Goal: Task Accomplishment & Management: Manage account settings

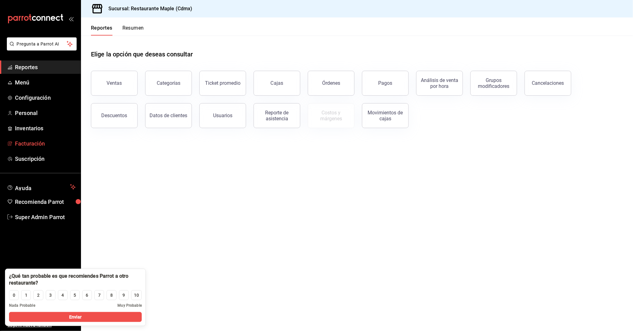
click at [17, 142] on span "Facturación" at bounding box center [45, 143] width 61 height 8
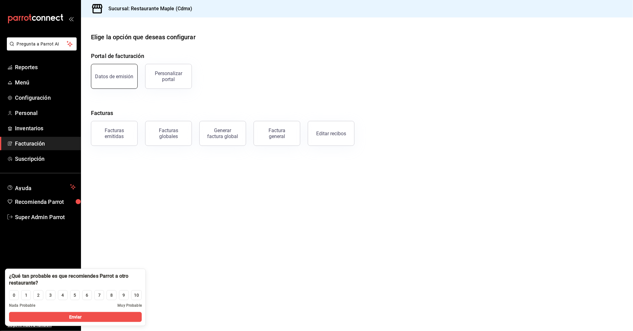
click at [115, 81] on button "Datos de emisión" at bounding box center [114, 76] width 47 height 25
click at [115, 81] on html "Pregunta a Parrot AI Reportes Menú Configuración Personal Inventarios Facturaci…" at bounding box center [316, 165] width 633 height 331
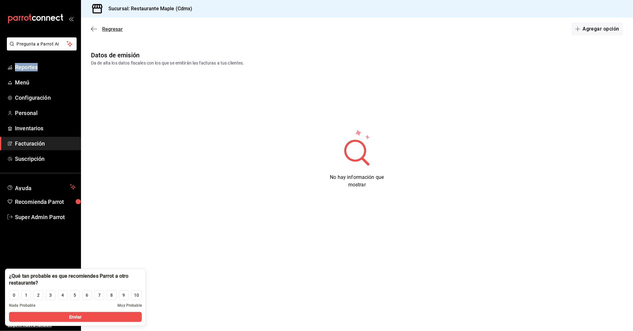
click at [91, 27] on icon "button" at bounding box center [94, 29] width 6 height 6
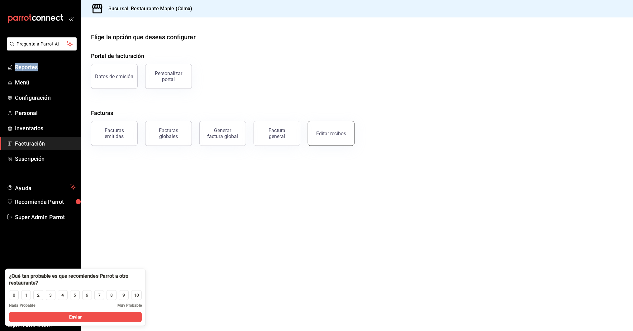
click at [328, 136] on button "Editar recibos" at bounding box center [331, 133] width 47 height 25
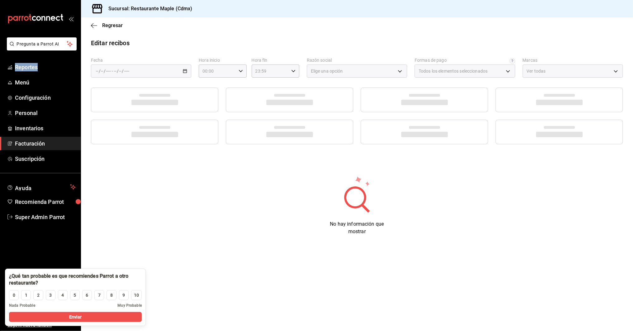
type input "1c0db33b-a268-48f2-8e75-1009b11b28a9"
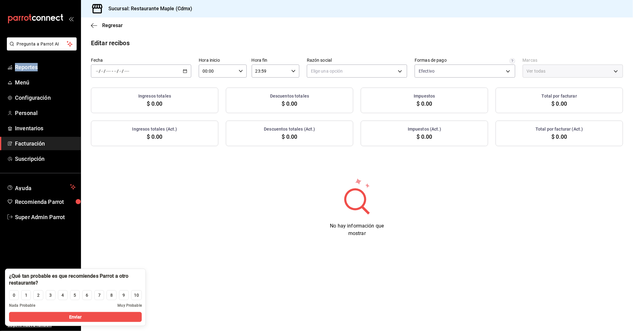
click at [25, 143] on span "Facturación" at bounding box center [45, 143] width 61 height 8
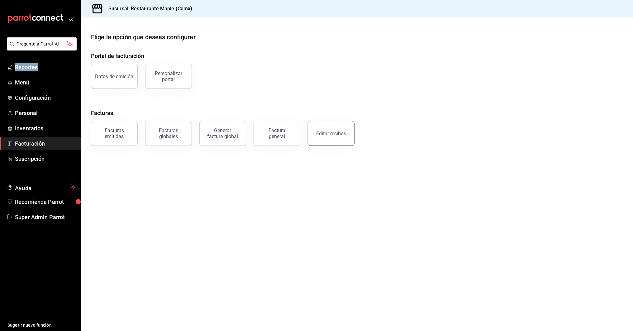
click at [331, 135] on div "Editar recibos" at bounding box center [331, 134] width 30 height 6
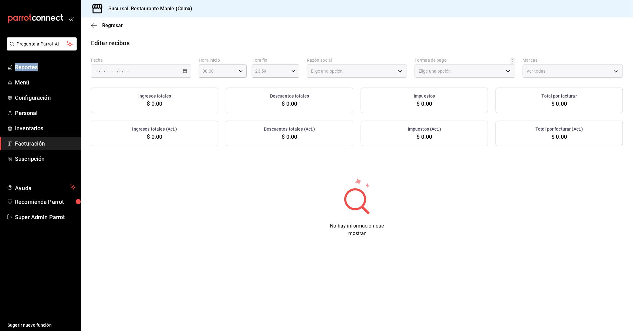
type input "1c0db33b-a268-48f2-8e75-1009b11b28a9"
click at [187, 71] on icon "button" at bounding box center [185, 71] width 4 height 4
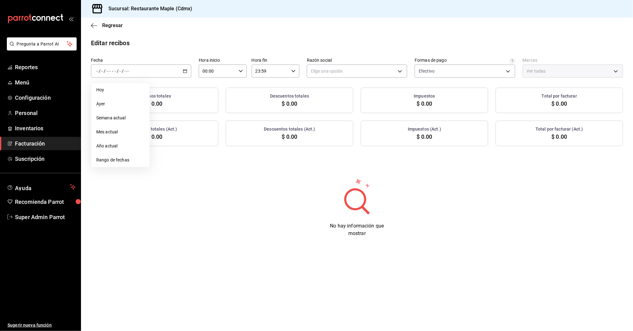
click at [166, 190] on div "No hay información que mostrar" at bounding box center [357, 207] width 552 height 60
click at [33, 139] on span "Facturación" at bounding box center [45, 143] width 61 height 8
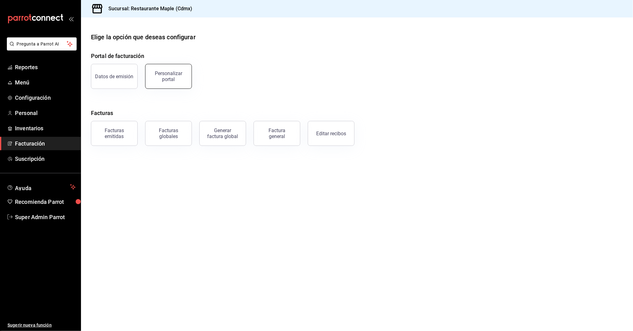
click at [177, 73] on div "Personalizar portal" at bounding box center [168, 76] width 39 height 12
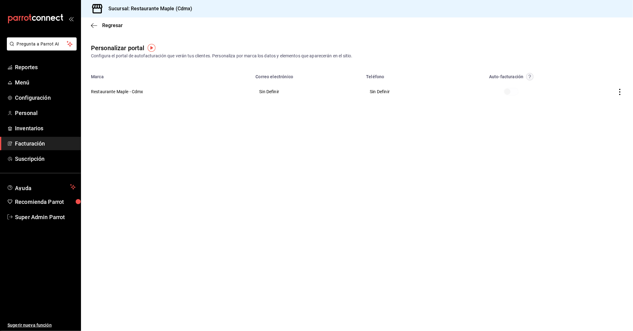
click at [93, 28] on div "Regresar" at bounding box center [357, 25] width 552 height 16
click at [93, 27] on icon "button" at bounding box center [94, 26] width 6 height 6
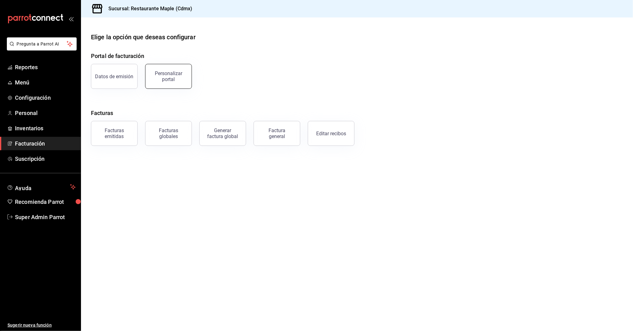
click at [173, 72] on div "Personalizar portal" at bounding box center [168, 76] width 39 height 12
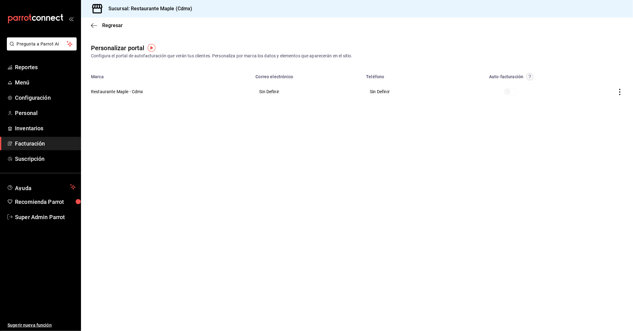
click at [622, 89] on icon "button" at bounding box center [620, 92] width 6 height 6
click at [594, 82] on li "Editar" at bounding box center [592, 84] width 62 height 16
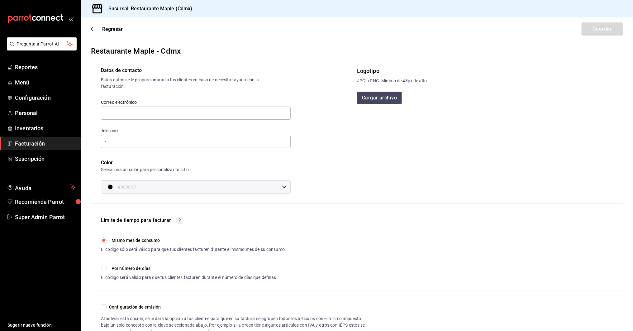
scroll to position [21, 0]
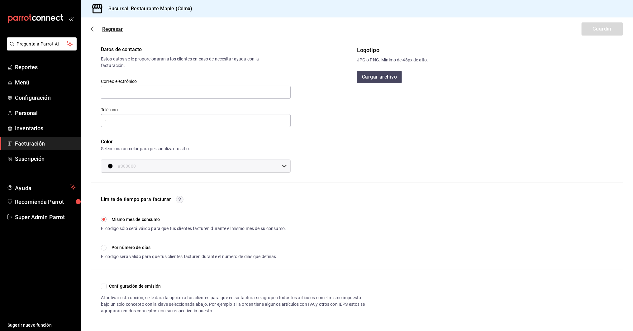
click at [94, 29] on icon "button" at bounding box center [94, 29] width 6 height 0
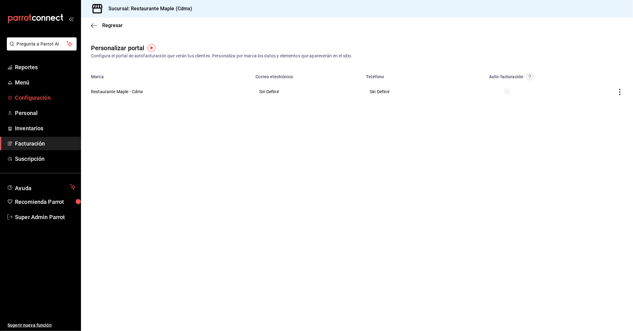
click at [34, 97] on span "Configuración" at bounding box center [45, 97] width 61 height 8
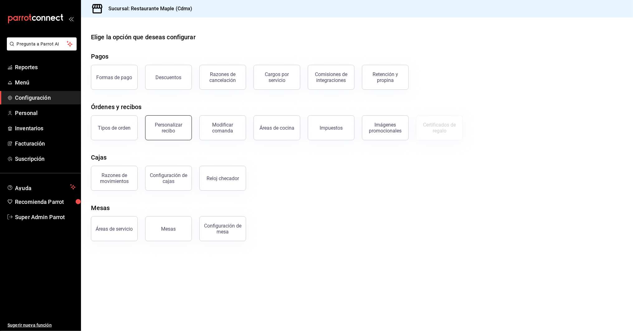
click at [168, 123] on div "Personalizar recibo" at bounding box center [168, 128] width 39 height 12
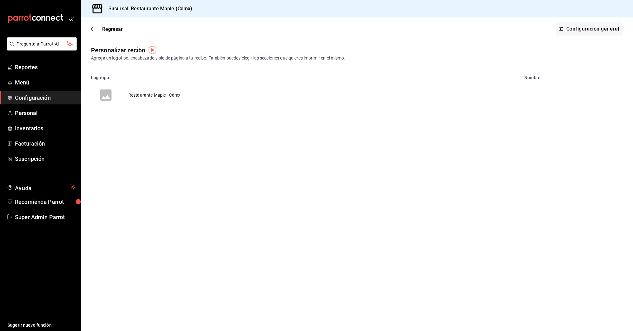
click at [158, 96] on td "Restaurante Maple - Cdmx" at bounding box center [154, 95] width 67 height 30
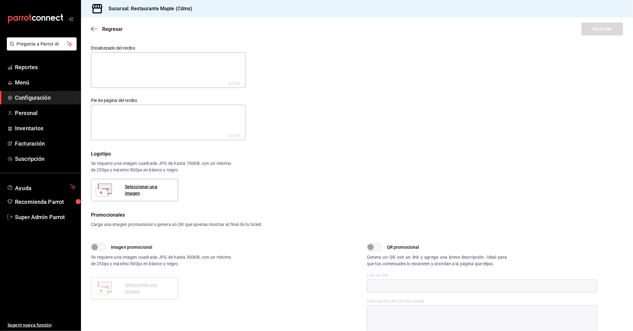
click at [100, 116] on textarea at bounding box center [168, 123] width 155 height 36
click at [94, 31] on icon "button" at bounding box center [94, 29] width 6 height 6
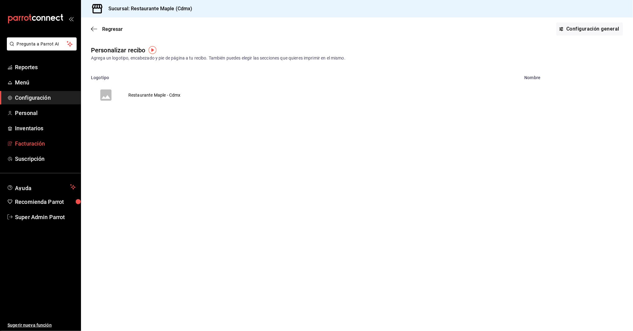
click at [28, 145] on span "Facturación" at bounding box center [45, 143] width 61 height 8
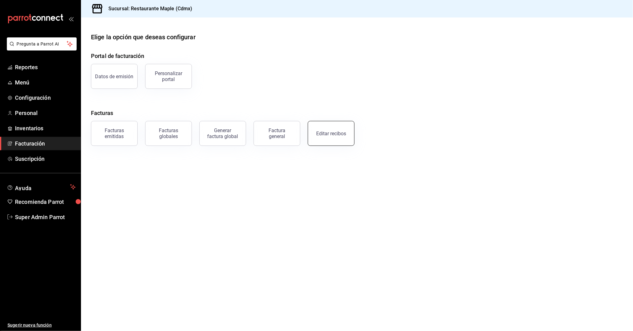
click at [335, 135] on div "Editar recibos" at bounding box center [331, 134] width 30 height 6
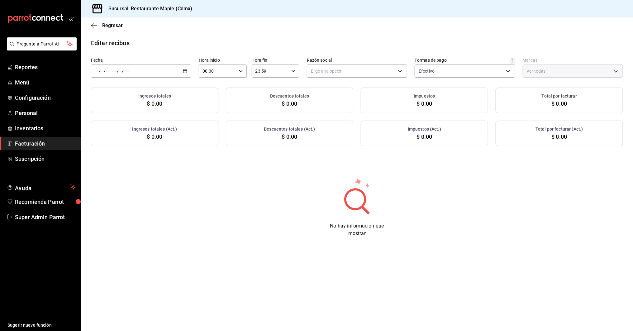
click at [184, 70] on icon "button" at bounding box center [185, 71] width 4 height 4
click at [109, 118] on span "Semana actual" at bounding box center [120, 118] width 48 height 7
click at [319, 70] on body "Pregunta a Parrot AI Reportes Menú Configuración Personal Inventarios Facturaci…" at bounding box center [316, 165] width 633 height 331
click at [430, 72] on div at bounding box center [316, 165] width 633 height 331
click at [430, 72] on body "Pregunta a Parrot AI Reportes Menú Configuración Personal Inventarios Facturaci…" at bounding box center [316, 165] width 633 height 331
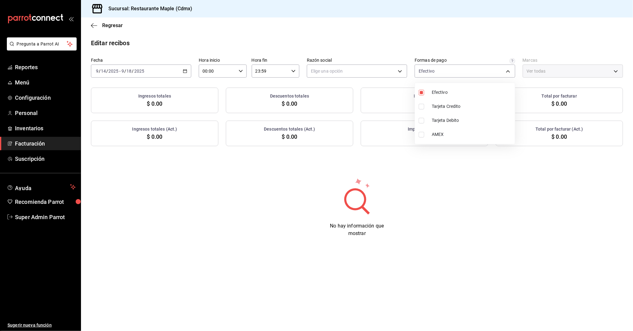
click at [531, 74] on div at bounding box center [316, 165] width 633 height 331
click at [444, 69] on body "Pregunta a Parrot AI Reportes Menú Configuración Personal Inventarios Facturaci…" at bounding box center [316, 165] width 633 height 331
click at [429, 105] on li "Tarjeta Credito" at bounding box center [465, 106] width 100 height 14
type input "1c0db33b-a268-48f2-8e75-1009b11b28a9,1690020c-ebbb-4f7c-8a68-965510c068e3"
checkbox input "true"
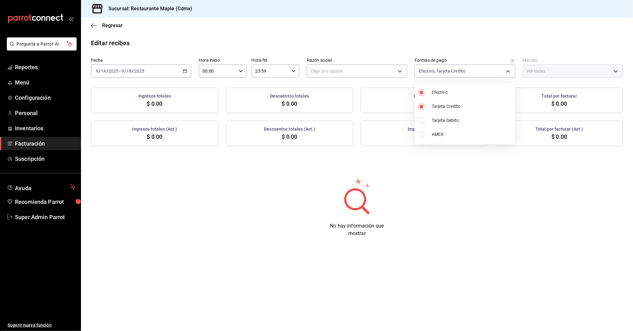
click at [330, 71] on div at bounding box center [316, 165] width 633 height 331
click at [330, 71] on body "Pregunta a Parrot AI Reportes Menú Configuración Personal Inventarios Facturaci…" at bounding box center [316, 165] width 633 height 331
click at [330, 71] on div at bounding box center [316, 165] width 633 height 331
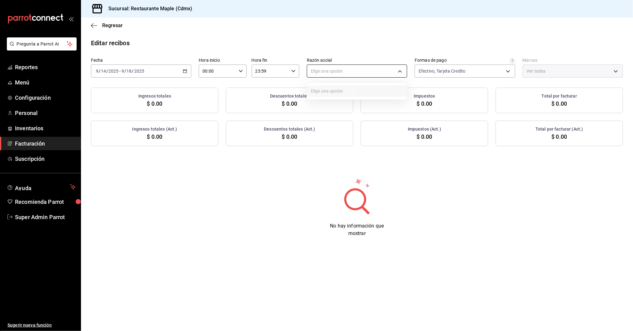
click at [333, 76] on body "Pregunta a Parrot AI Reportes Menú Configuración Personal Inventarios Facturaci…" at bounding box center [316, 165] width 633 height 331
click at [445, 68] on div at bounding box center [316, 165] width 633 height 331
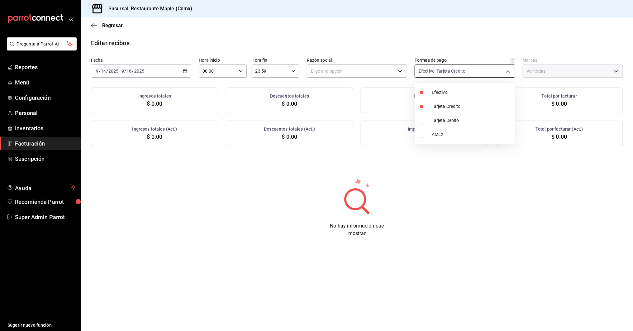
click at [443, 74] on body "Pregunta a Parrot AI Reportes Menú Configuración Personal Inventarios Facturaci…" at bounding box center [316, 165] width 633 height 331
click at [435, 106] on span "Tarjeta Credito" at bounding box center [472, 106] width 81 height 7
type input "1c0db33b-a268-48f2-8e75-1009b11b28a9"
checkbox input "false"
click at [436, 90] on span "Efectivo" at bounding box center [472, 92] width 81 height 7
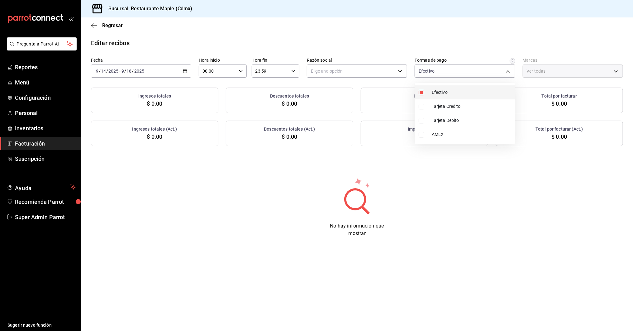
checkbox input "false"
click at [485, 300] on div at bounding box center [316, 165] width 633 height 331
click at [549, 69] on div "Ver todas" at bounding box center [573, 70] width 100 height 13
click at [549, 68] on div "Ver todas" at bounding box center [573, 70] width 100 height 13
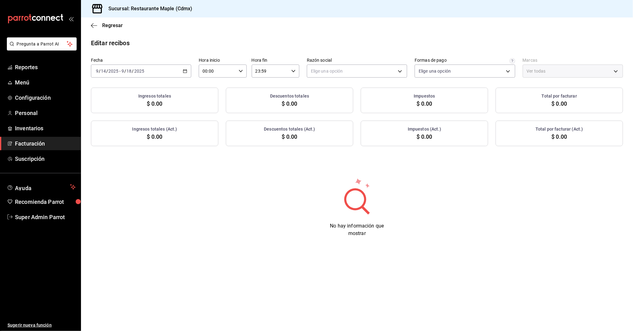
click at [609, 67] on div "Ver todas" at bounding box center [573, 70] width 100 height 13
click at [617, 71] on div "Ver todas" at bounding box center [573, 70] width 100 height 13
click at [28, 143] on span "Facturación" at bounding box center [45, 143] width 61 height 8
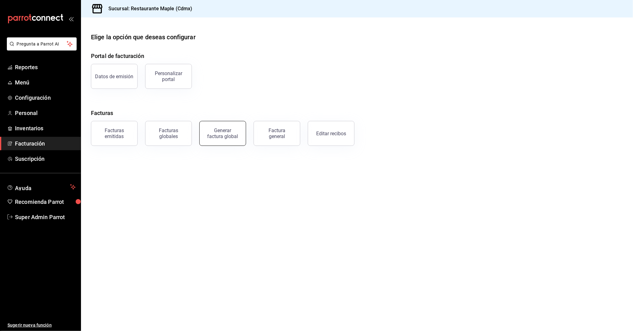
click at [223, 135] on div "Generar factura global" at bounding box center [222, 133] width 31 height 12
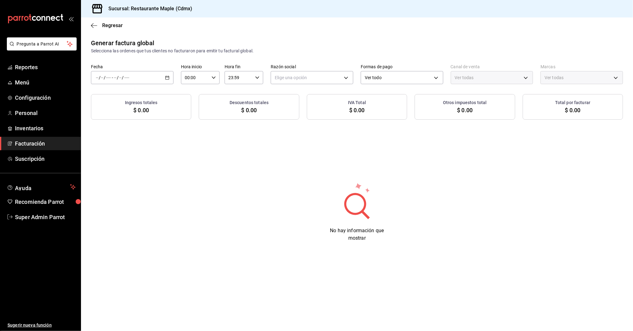
type input "PARROT,UBER_EATS,RAPPI,DIDI_FOOD,ONLINE"
click at [91, 23] on icon "button" at bounding box center [94, 26] width 6 height 6
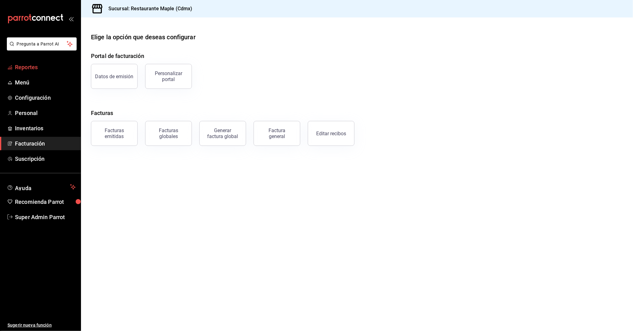
click at [27, 66] on span "Reportes" at bounding box center [45, 67] width 61 height 8
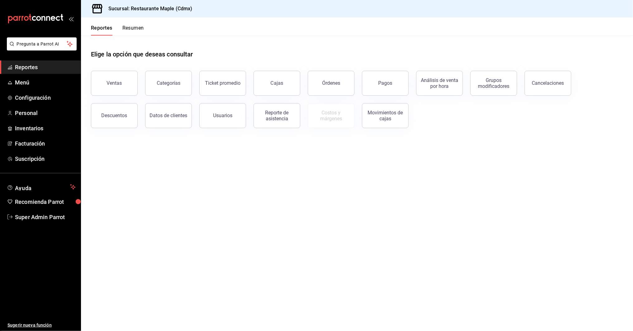
click at [99, 94] on div "Ventas" at bounding box center [110, 79] width 54 height 32
click at [112, 81] on div "Ventas" at bounding box center [114, 83] width 15 height 6
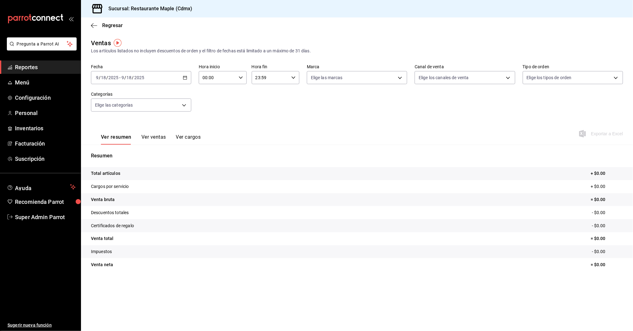
click at [184, 80] on div "[DATE] [DATE] - [DATE] [DATE]" at bounding box center [141, 77] width 100 height 13
click at [111, 139] on span "Mes actual" at bounding box center [120, 138] width 48 height 7
click at [185, 78] on icon "button" at bounding box center [185, 77] width 4 height 4
click at [116, 156] on li "Rango de fechas" at bounding box center [120, 152] width 58 height 14
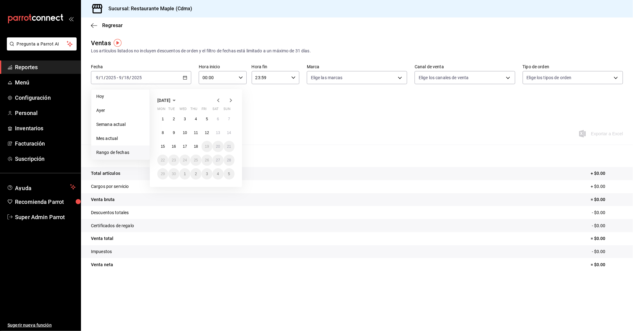
click at [219, 101] on icon "button" at bounding box center [218, 100] width 7 height 7
click at [207, 119] on abbr "1" at bounding box center [207, 119] width 2 height 4
click at [230, 174] on abbr "31" at bounding box center [229, 174] width 4 height 4
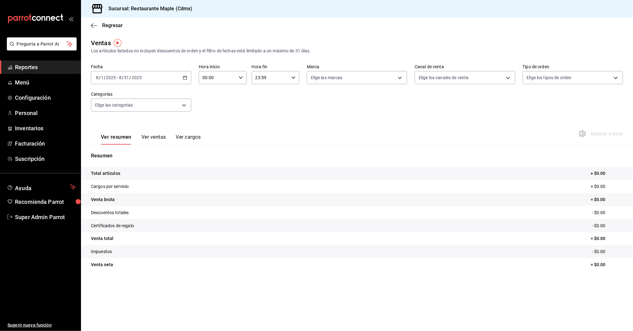
click at [185, 80] on div "[DATE] [DATE] - [DATE] [DATE]" at bounding box center [141, 77] width 100 height 13
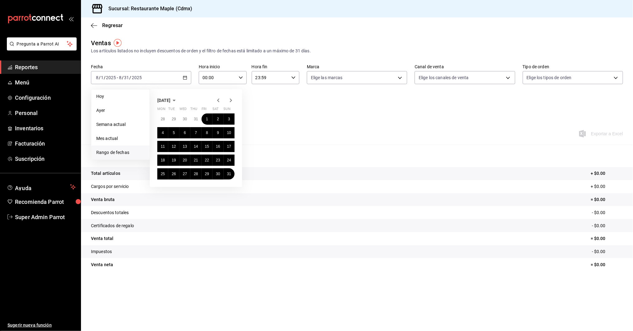
click at [108, 155] on span "Rango de fechas" at bounding box center [120, 152] width 48 height 7
click at [217, 98] on icon "button" at bounding box center [218, 100] width 7 height 7
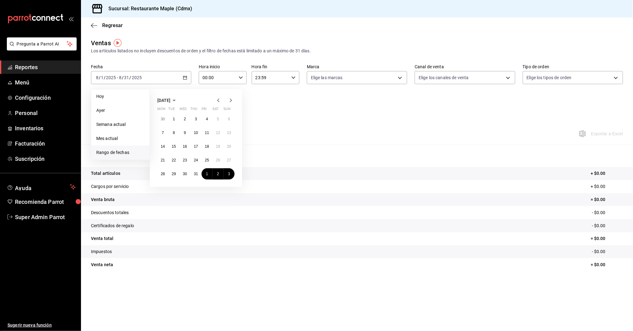
click at [217, 98] on icon "button" at bounding box center [218, 100] width 7 height 7
click at [194, 118] on button "1" at bounding box center [195, 118] width 11 height 11
click at [221, 173] on button "31" at bounding box center [217, 173] width 11 height 11
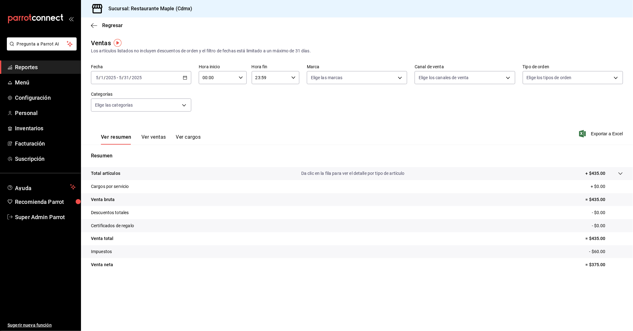
click at [155, 138] on button "Ver ventas" at bounding box center [153, 139] width 25 height 11
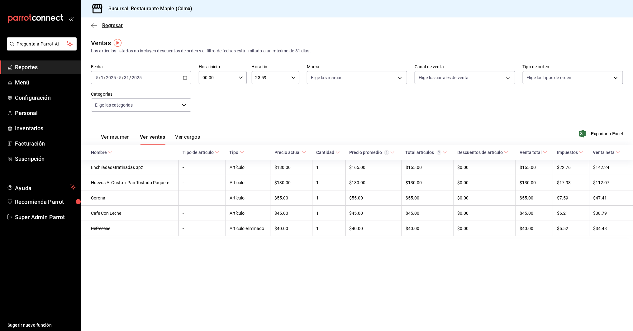
click at [94, 27] on icon "button" at bounding box center [94, 26] width 6 height 6
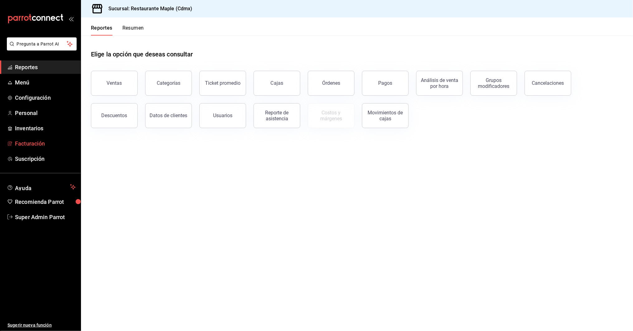
click at [22, 142] on span "Facturación" at bounding box center [45, 143] width 61 height 8
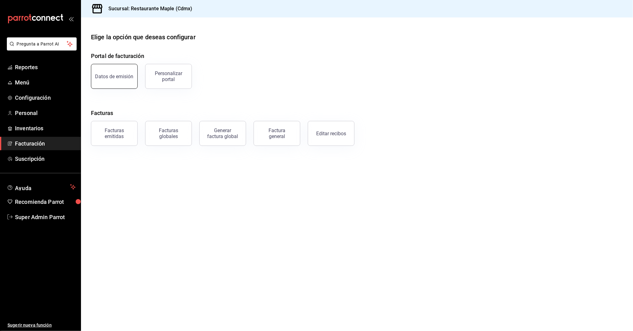
click at [110, 69] on button "Datos de emisión" at bounding box center [114, 76] width 47 height 25
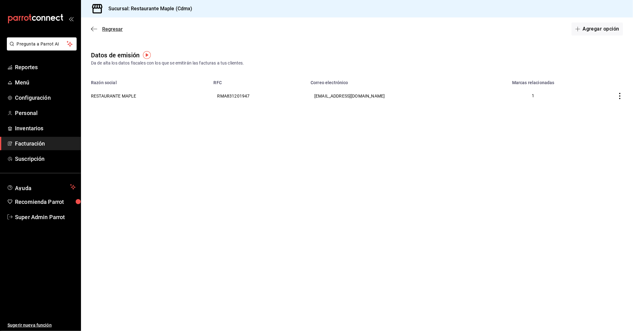
click at [93, 29] on icon "button" at bounding box center [94, 29] width 6 height 0
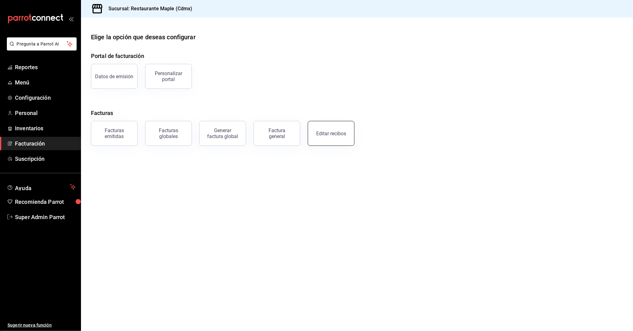
click at [337, 130] on button "Editar recibos" at bounding box center [331, 133] width 47 height 25
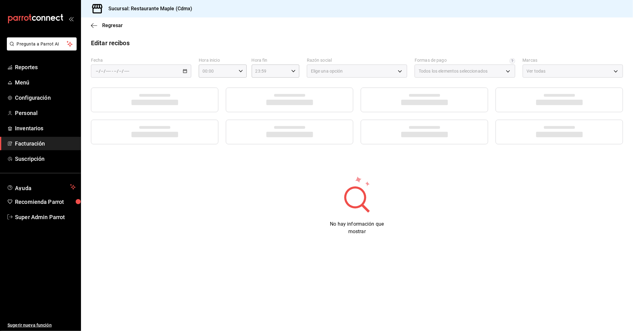
type input "1c0db33b-a268-48f2-8e75-1009b11b28a9"
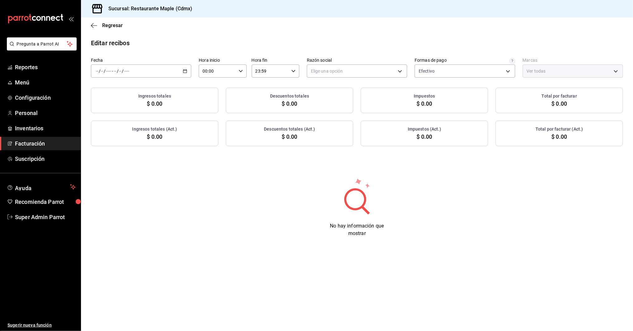
click at [188, 67] on div "/ / - / /" at bounding box center [141, 70] width 100 height 13
click at [124, 160] on span "Rango de fechas" at bounding box center [120, 160] width 48 height 7
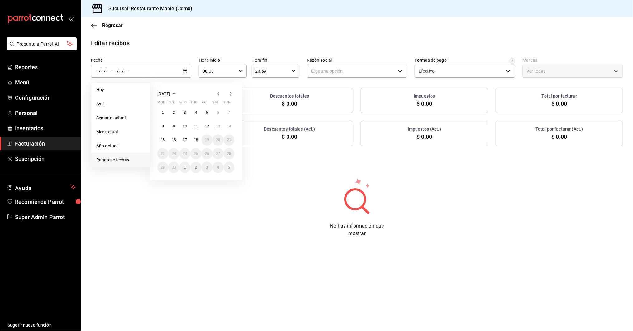
click at [218, 94] on icon "button" at bounding box center [218, 94] width 2 height 4
click at [224, 92] on div at bounding box center [225, 93] width 20 height 7
click at [223, 92] on div at bounding box center [225, 93] width 20 height 7
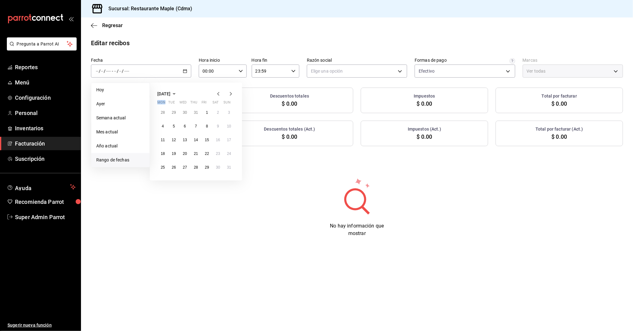
click at [223, 92] on div at bounding box center [225, 93] width 20 height 7
click at [220, 94] on icon "button" at bounding box center [218, 93] width 7 height 7
click at [197, 113] on button "1" at bounding box center [195, 112] width 11 height 11
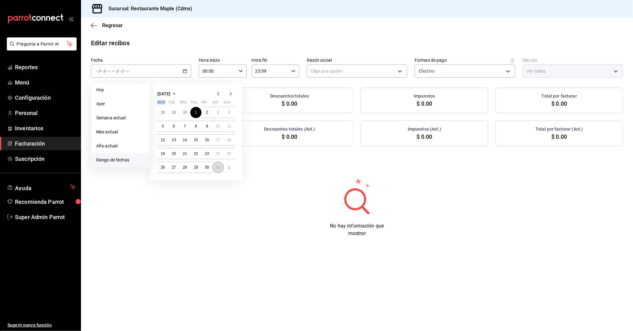
click at [220, 165] on abbr "31" at bounding box center [218, 167] width 4 height 4
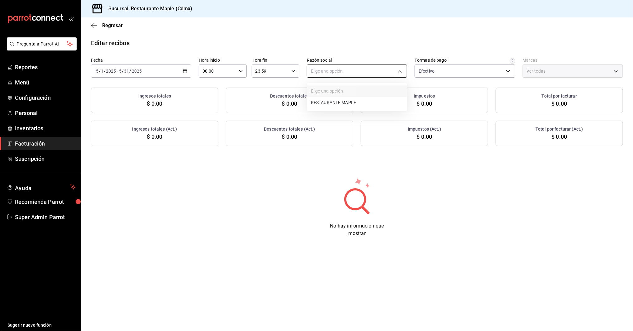
click at [368, 74] on body "Pregunta a Parrot AI Reportes Menú Configuración Personal Inventarios Facturaci…" at bounding box center [316, 165] width 633 height 331
click at [333, 105] on li "RESTAURANTE MAPLE" at bounding box center [357, 103] width 100 height 12
type input "9707b9c5-6b7d-4f6e-a4b1-93e597a3127c"
type input "9367c8d0-d5bf-442c-b6f8-a503c691c07e"
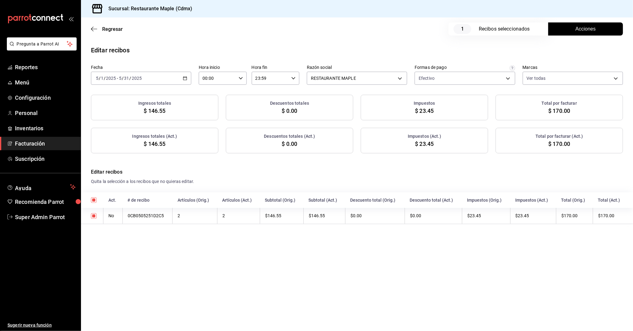
click at [578, 30] on span "Acciones" at bounding box center [586, 28] width 20 height 7
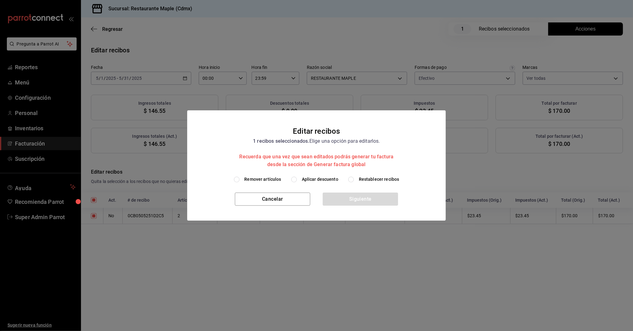
click at [238, 179] on input "Remover artículos" at bounding box center [237, 180] width 6 height 6
radio input "true"
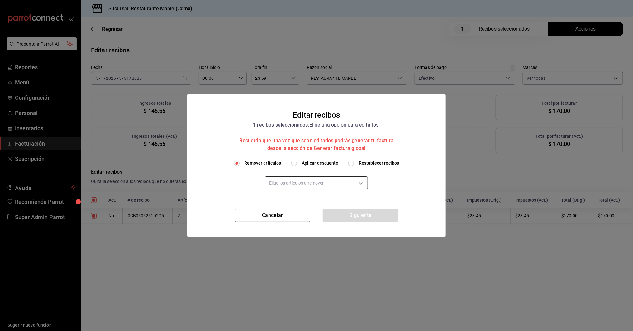
click at [297, 181] on body "Pregunta a Parrot AI Reportes Menú Configuración Personal Inventarios Facturaci…" at bounding box center [316, 165] width 633 height 331
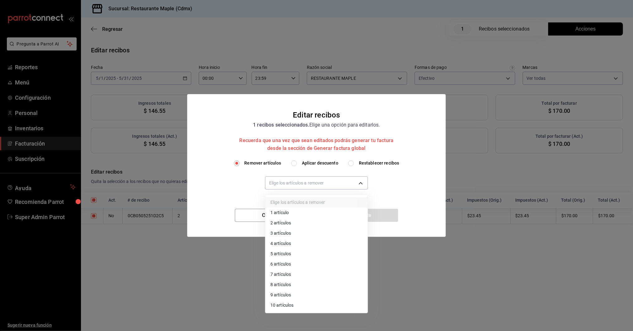
click at [252, 187] on div at bounding box center [316, 165] width 633 height 331
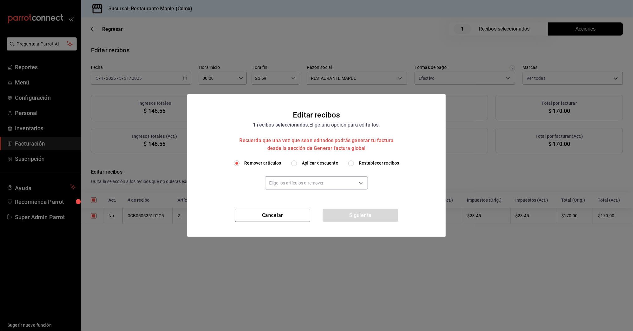
click at [296, 166] on div "Elige los artículos a remover" at bounding box center [316, 182] width 103 height 32
click at [295, 162] on input "Aplicar descuento" at bounding box center [294, 163] width 6 height 6
radio input "true"
click at [284, 183] on body "Pregunta a Parrot AI Reportes Menú Configuración Personal Inventarios Facturaci…" at bounding box center [316, 165] width 633 height 331
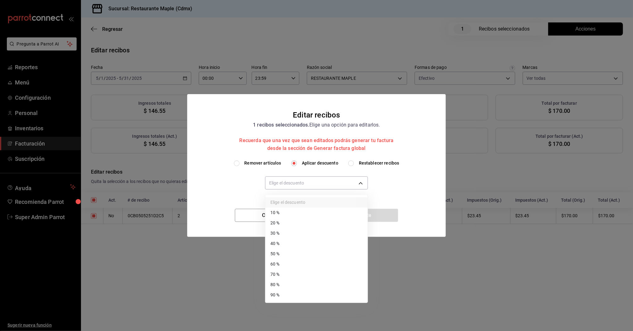
click at [278, 242] on li "40 %" at bounding box center [316, 243] width 102 height 10
type input "40"
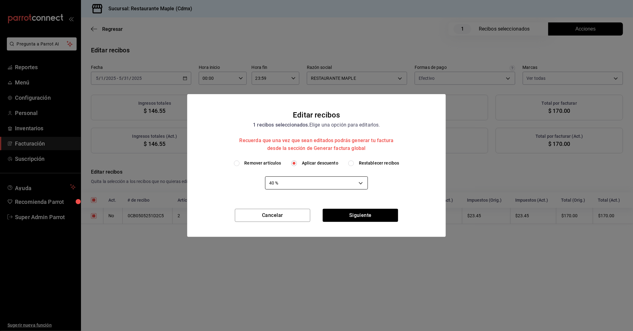
click at [315, 184] on body "Pregunta a Parrot AI Reportes Menú Configuración Personal Inventarios Facturaci…" at bounding box center [316, 165] width 633 height 331
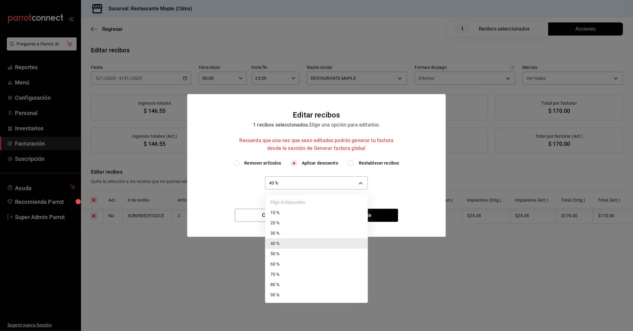
click at [401, 183] on div at bounding box center [316, 165] width 633 height 331
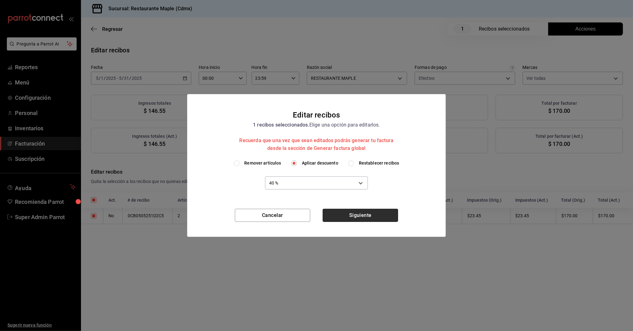
click at [353, 212] on button "Siguiente" at bounding box center [360, 215] width 75 height 13
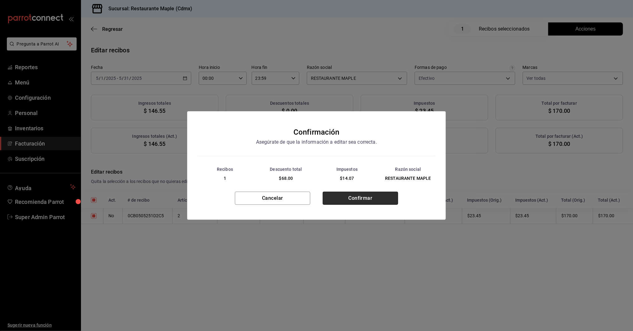
click at [352, 197] on button "Confirmar" at bounding box center [360, 198] width 75 height 13
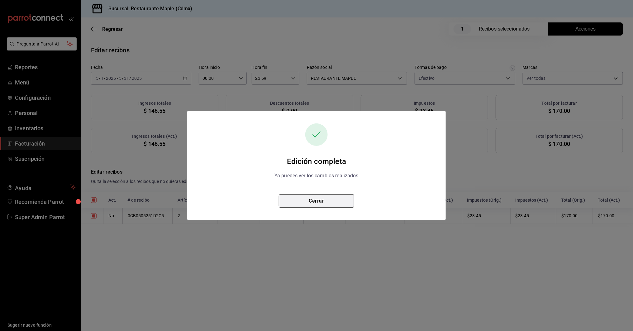
click at [316, 197] on button "Cerrar" at bounding box center [316, 200] width 75 height 13
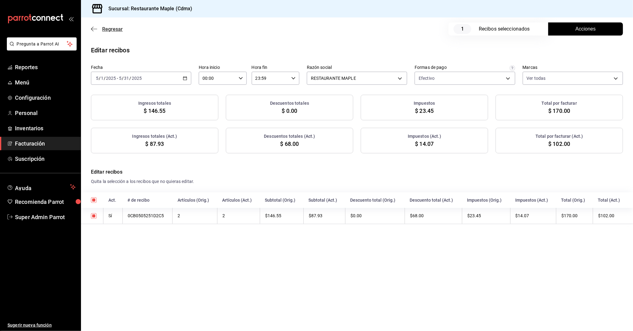
click at [94, 31] on icon "button" at bounding box center [94, 29] width 6 height 6
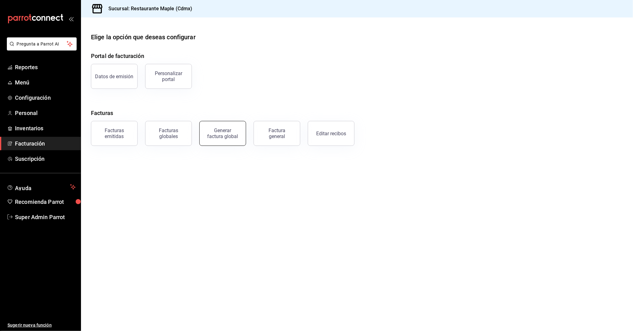
click at [224, 134] on div "Generar factura global" at bounding box center [222, 133] width 31 height 12
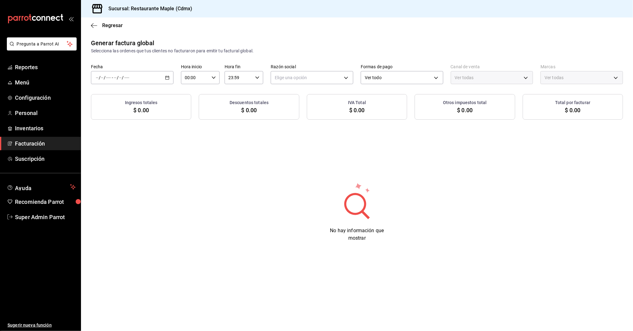
type input "PARROT,UBER_EATS,RAPPI,DIDI_FOOD,ONLINE"
click at [166, 79] on \(Stroke\) "button" at bounding box center [167, 77] width 4 height 3
click at [117, 92] on li "Rango de fechas" at bounding box center [120, 96] width 58 height 14
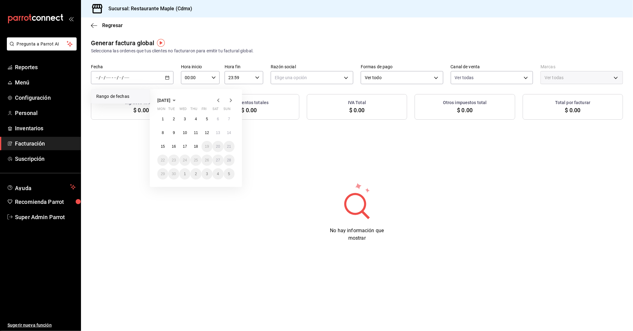
click at [218, 101] on icon "button" at bounding box center [218, 100] width 2 height 4
click at [196, 117] on abbr "1" at bounding box center [196, 119] width 2 height 4
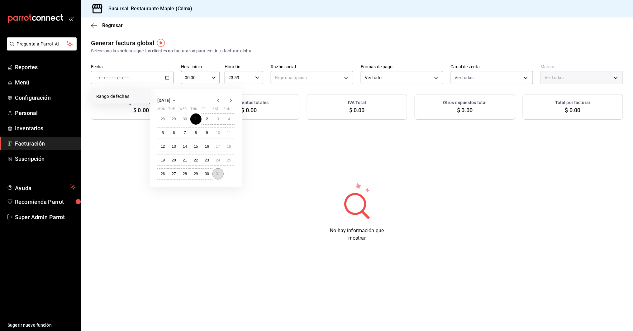
click at [216, 176] on button "31" at bounding box center [217, 173] width 11 height 11
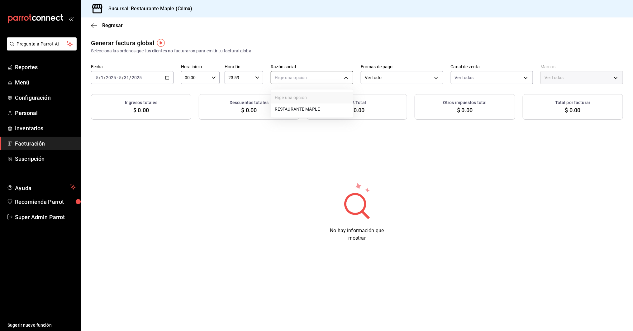
click at [315, 73] on body "Pregunta a Parrot AI Reportes Menú Configuración Personal Inventarios Facturaci…" at bounding box center [316, 165] width 633 height 331
click at [285, 105] on li "RESTAURANTE MAPLE" at bounding box center [312, 109] width 82 height 12
type input "9707b9c5-6b7d-4f6e-a4b1-93e597a3127c"
type input "9367c8d0-d5bf-442c-b6f8-a503c691c07e"
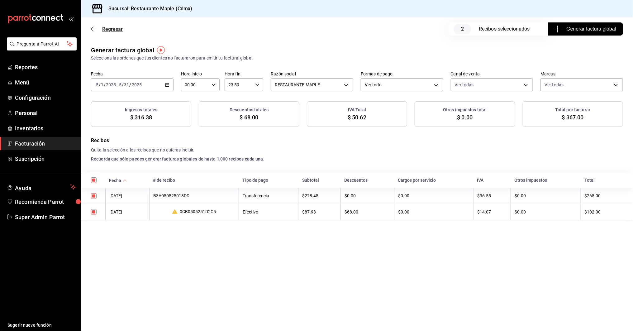
click at [93, 30] on icon "button" at bounding box center [94, 29] width 6 height 6
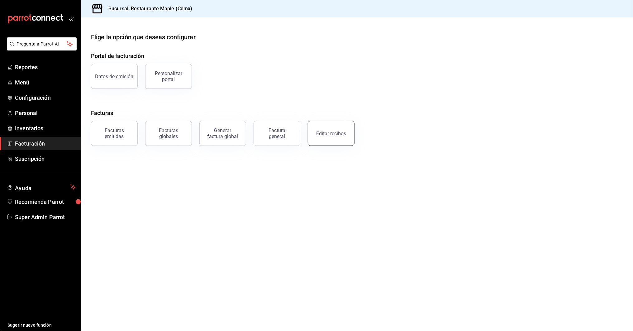
click at [330, 133] on div "Editar recibos" at bounding box center [331, 134] width 30 height 6
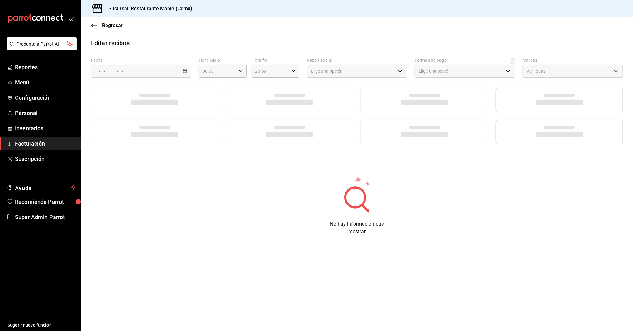
type input "1c0db33b-a268-48f2-8e75-1009b11b28a9"
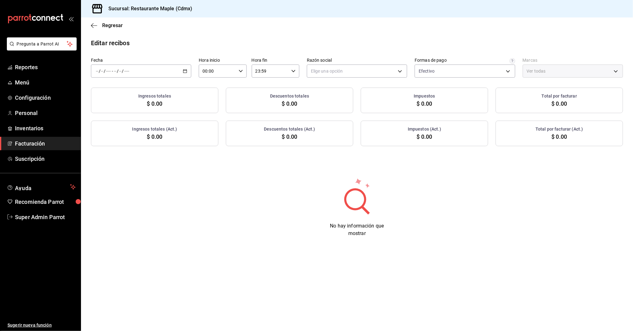
click at [188, 70] on div "/ / - / /" at bounding box center [141, 70] width 100 height 13
click at [115, 162] on span "Rango de fechas" at bounding box center [120, 160] width 48 height 7
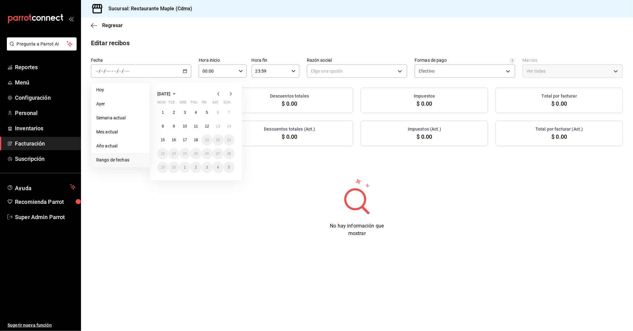
click at [170, 93] on span "[DATE]" at bounding box center [163, 93] width 13 height 5
click at [196, 117] on abbr "May" at bounding box center [196, 117] width 7 height 4
click at [196, 114] on abbr "1" at bounding box center [196, 112] width 2 height 4
click at [221, 166] on button "31" at bounding box center [217, 167] width 11 height 11
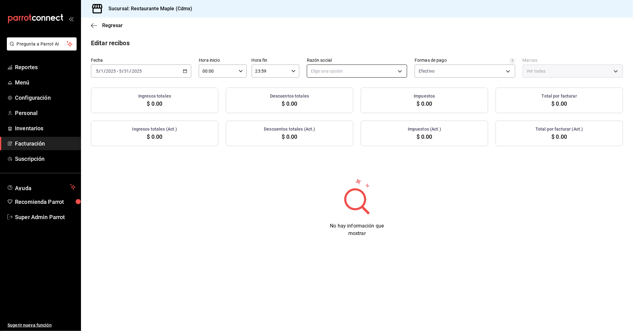
click at [396, 67] on body "Pregunta a Parrot AI Reportes Menú Configuración Personal Inventarios Facturaci…" at bounding box center [316, 165] width 633 height 331
click at [352, 102] on li "RESTAURANTE MAPLE" at bounding box center [357, 103] width 100 height 12
type input "9707b9c5-6b7d-4f6e-a4b1-93e597a3127c"
type input "9367c8d0-d5bf-442c-b6f8-a503c691c07e"
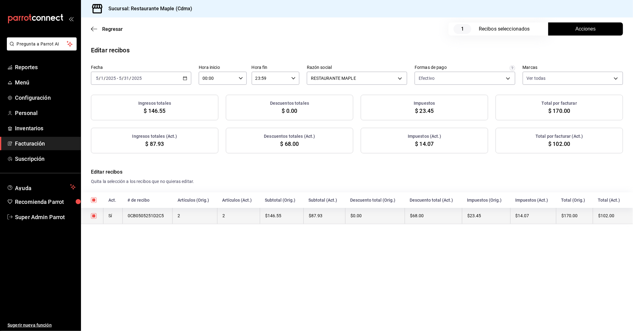
click at [94, 215] on input "checkbox" at bounding box center [94, 216] width 6 height 6
checkbox input "false"
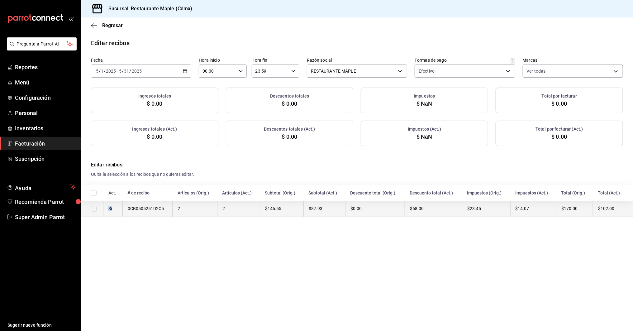
click at [94, 215] on td at bounding box center [92, 209] width 22 height 16
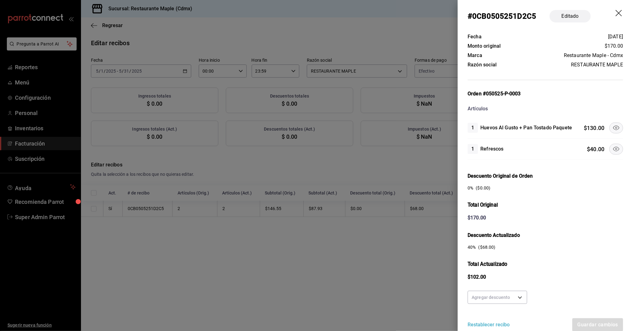
click at [118, 225] on div at bounding box center [316, 165] width 633 height 331
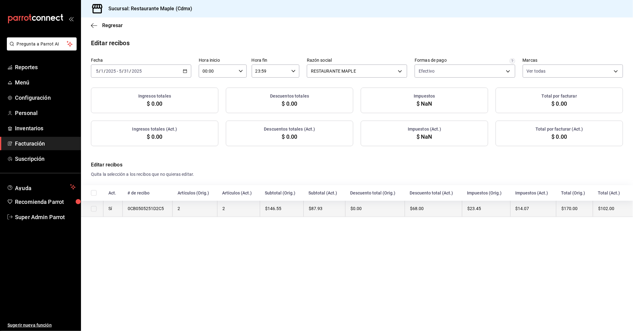
click at [123, 208] on th "0CB0505251D2C5" at bounding box center [147, 209] width 50 height 16
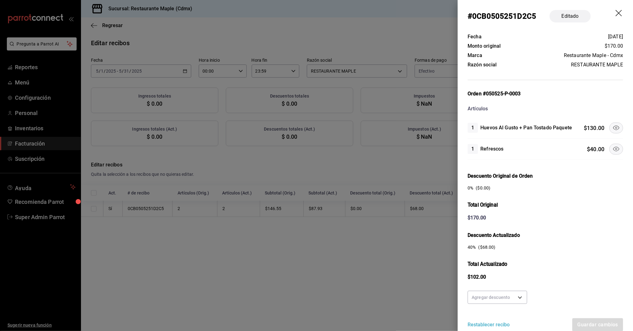
scroll to position [26, 0]
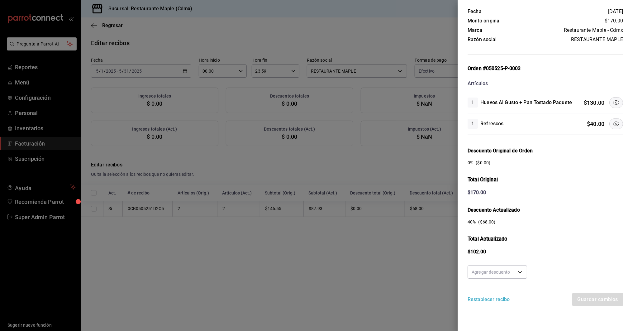
click at [486, 300] on button "Restablecer recibo" at bounding box center [489, 299] width 42 height 7
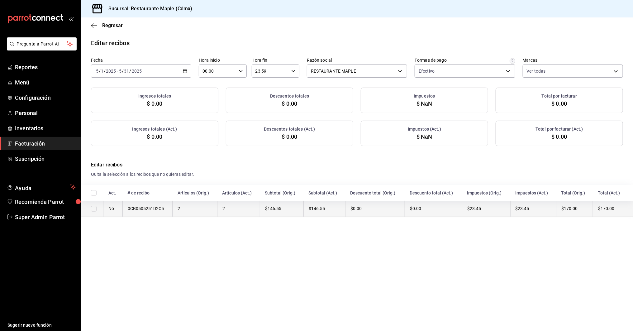
click at [97, 210] on td at bounding box center [92, 209] width 22 height 16
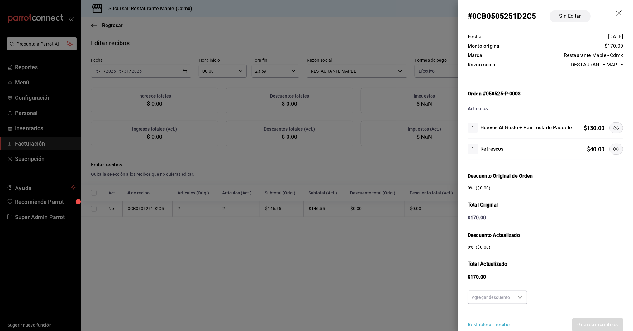
scroll to position [26, 0]
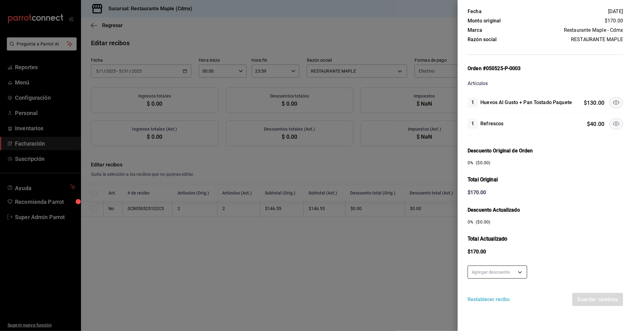
click at [498, 278] on body "Pregunta a Parrot AI Reportes Menú Configuración Personal Inventarios Facturaci…" at bounding box center [316, 165] width 633 height 331
click at [350, 277] on div at bounding box center [316, 165] width 633 height 331
click at [433, 84] on div at bounding box center [316, 165] width 633 height 331
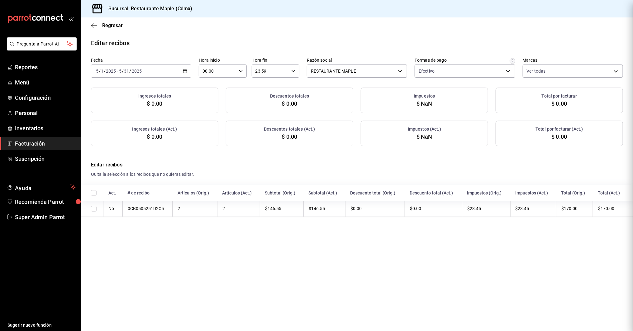
scroll to position [0, 0]
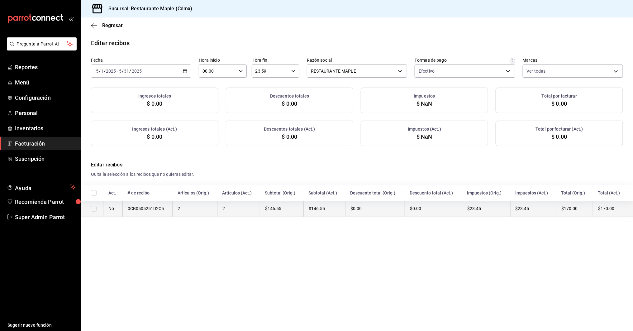
click at [94, 204] on td at bounding box center [92, 209] width 22 height 16
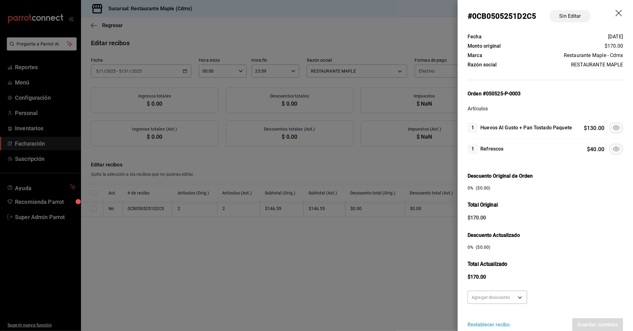
click at [114, 225] on div at bounding box center [316, 165] width 633 height 331
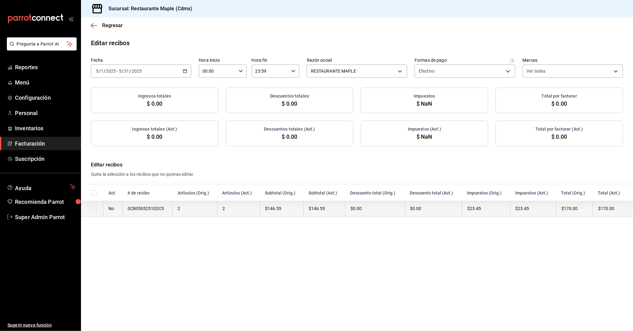
click at [93, 209] on input "checkbox" at bounding box center [94, 209] width 6 height 6
checkbox input "true"
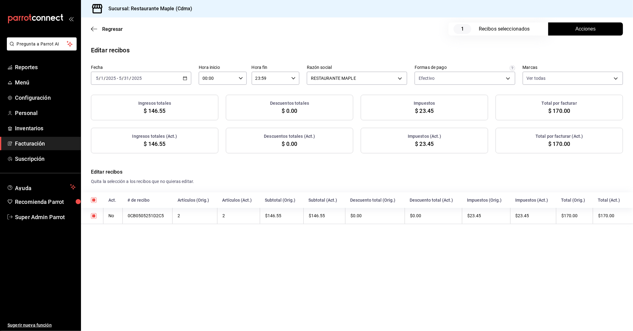
click at [582, 27] on span "Acciones" at bounding box center [586, 28] width 20 height 7
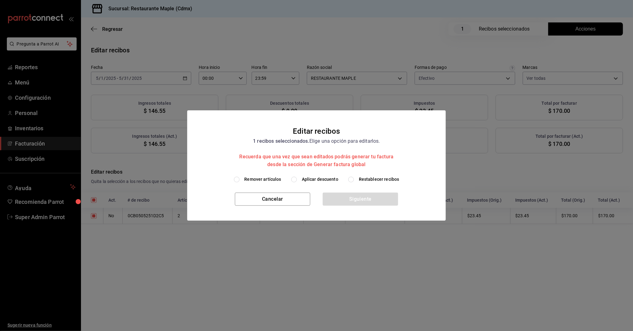
click at [271, 178] on span "Remover artículos" at bounding box center [263, 179] width 37 height 7
click at [240, 178] on input "Remover artículos" at bounding box center [237, 180] width 6 height 6
radio input "true"
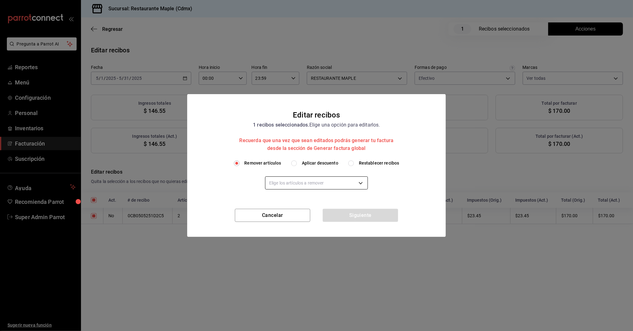
click at [276, 185] on body "Pregunta a Parrot AI Reportes Menú Configuración Personal Inventarios Facturaci…" at bounding box center [316, 165] width 633 height 331
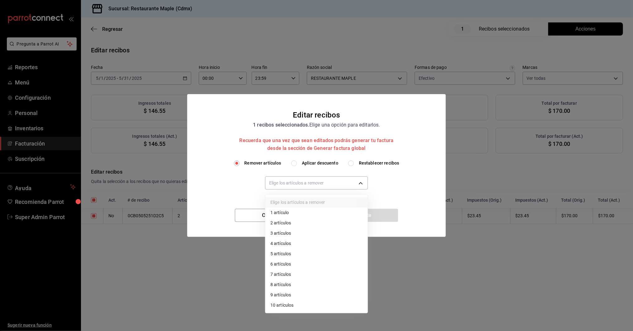
click at [283, 212] on li "1 artículo" at bounding box center [316, 212] width 102 height 10
type input "1"
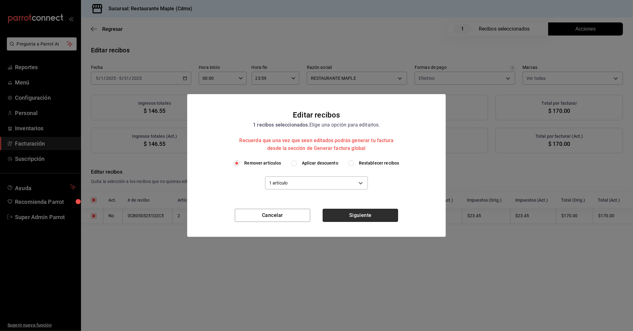
click at [354, 216] on button "Siguiente" at bounding box center [360, 215] width 75 height 13
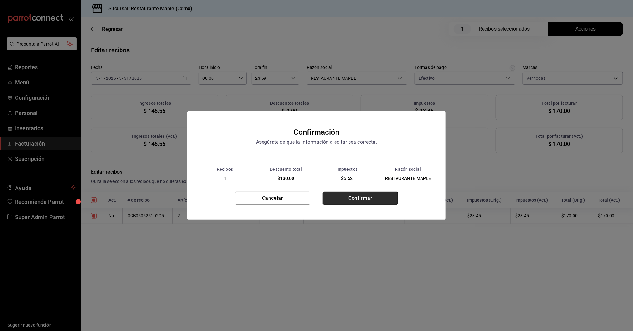
click at [359, 197] on button "Confirmar" at bounding box center [360, 198] width 75 height 13
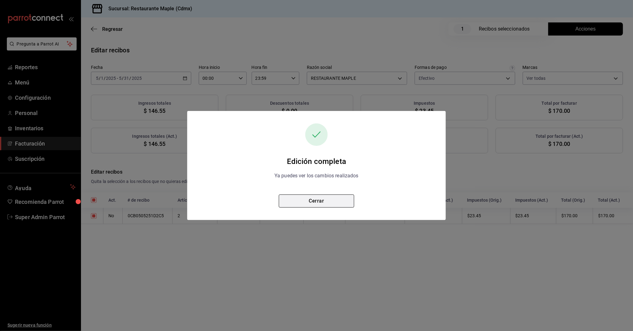
click at [331, 198] on button "Cerrar" at bounding box center [316, 200] width 75 height 13
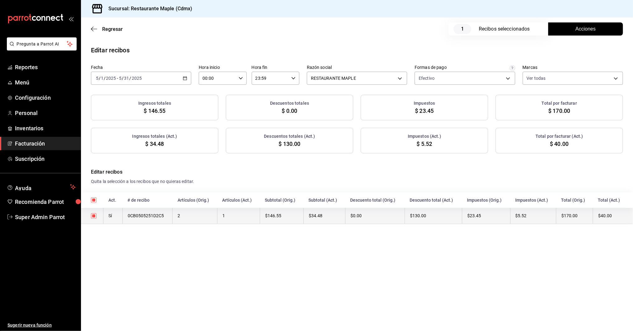
click at [416, 212] on th "$130.00" at bounding box center [433, 216] width 57 height 16
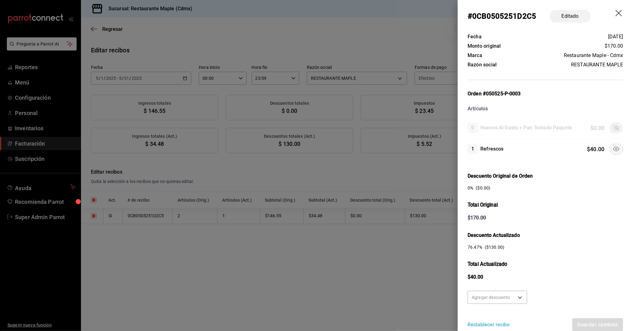
click at [378, 271] on div at bounding box center [316, 165] width 633 height 331
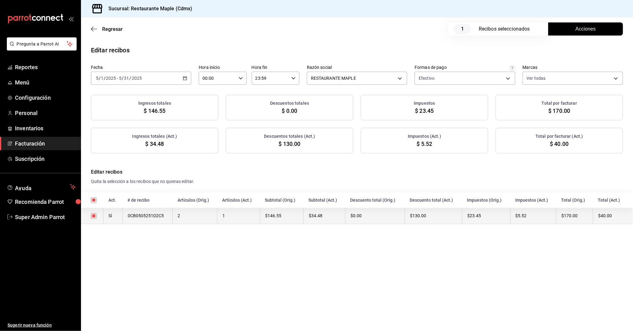
click at [341, 219] on th "$34.48" at bounding box center [325, 216] width 42 height 16
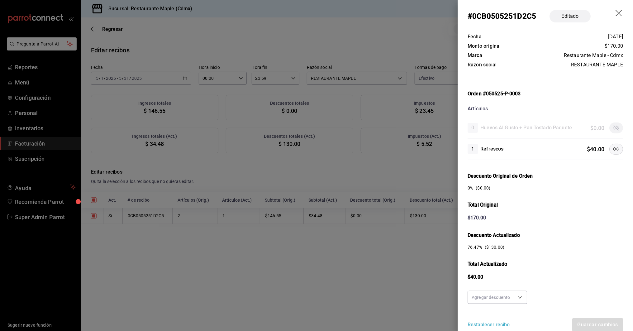
click at [616, 152] on icon at bounding box center [615, 148] width 7 height 7
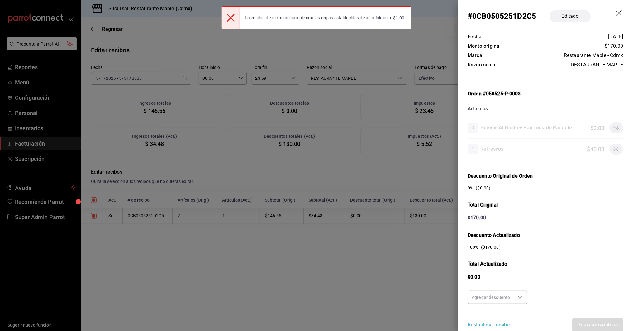
click at [618, 12] on icon "drag" at bounding box center [619, 13] width 6 height 6
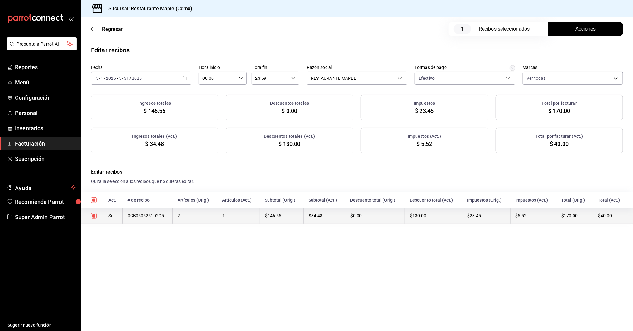
click at [93, 216] on input "checkbox" at bounding box center [94, 216] width 6 height 6
checkbox input "false"
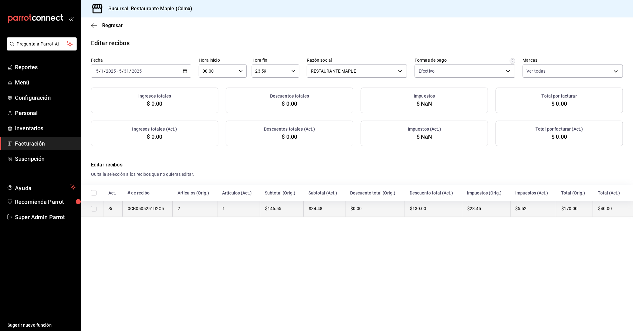
click at [130, 211] on th "0CB0505251D2C5" at bounding box center [147, 209] width 50 height 16
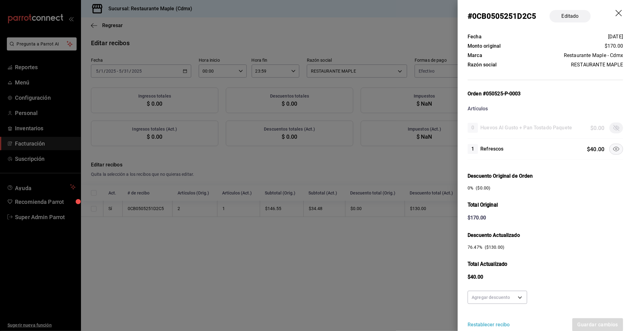
click at [94, 210] on div at bounding box center [316, 165] width 633 height 331
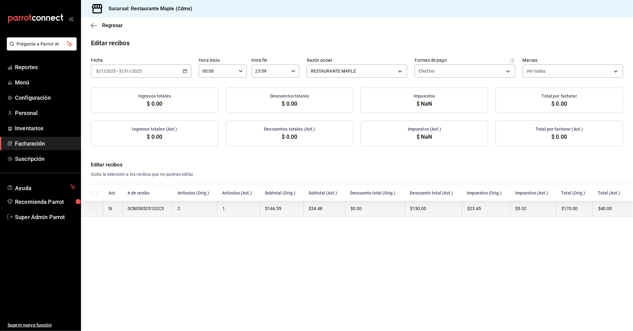
click at [97, 209] on td at bounding box center [92, 209] width 22 height 16
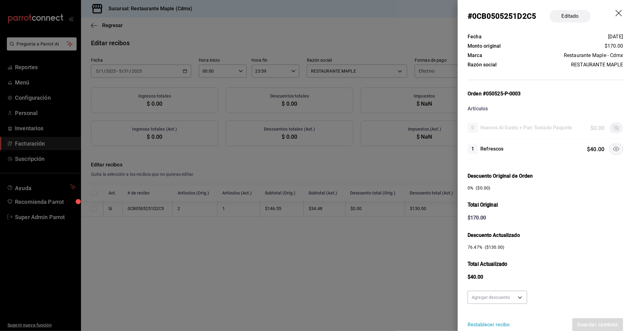
click at [151, 219] on div at bounding box center [316, 165] width 633 height 331
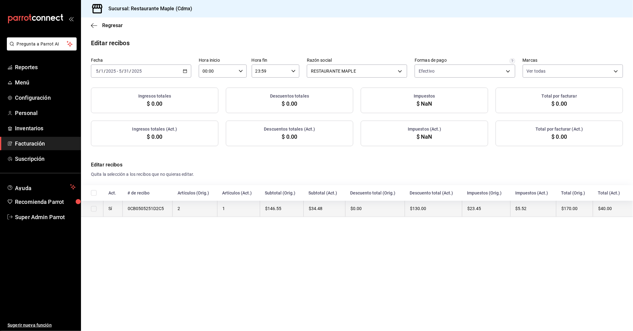
click at [96, 209] on input "checkbox" at bounding box center [94, 209] width 6 height 6
checkbox input "true"
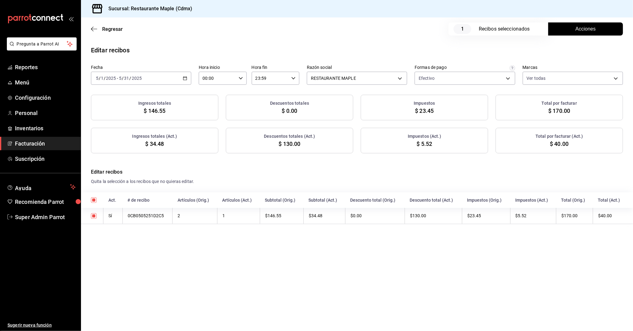
click at [579, 29] on span "Acciones" at bounding box center [586, 28] width 20 height 7
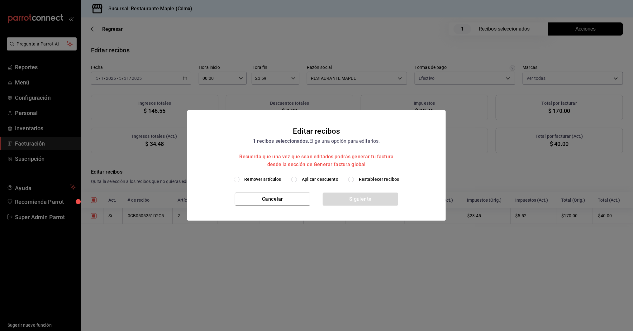
click at [371, 182] on span "Restablecer recibos" at bounding box center [379, 179] width 40 height 7
click at [354, 182] on input "Restablecer recibos" at bounding box center [351, 180] width 6 height 6
radio input "true"
click at [355, 198] on button "Siguiente" at bounding box center [360, 199] width 75 height 13
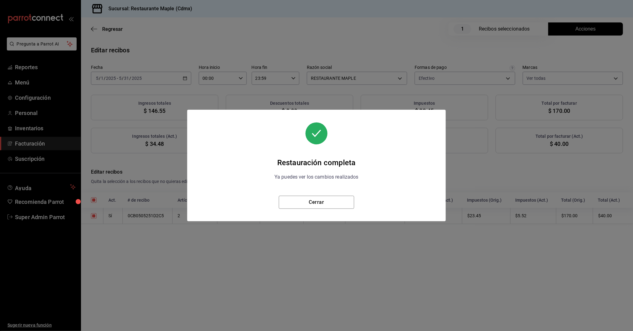
click at [325, 188] on div "Restauración completa Ya puedes ver los cambios realizados Cerrar" at bounding box center [316, 165] width 259 height 87
click at [320, 200] on button "Cerrar" at bounding box center [316, 202] width 75 height 13
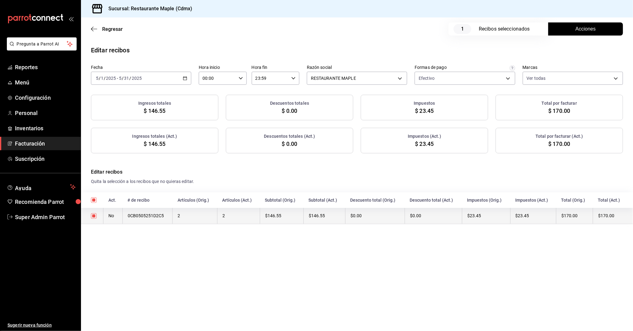
click at [121, 215] on th "No" at bounding box center [112, 216] width 19 height 16
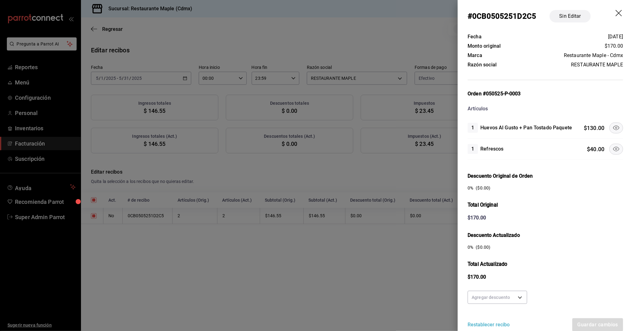
click at [616, 148] on icon at bounding box center [616, 149] width 6 height 4
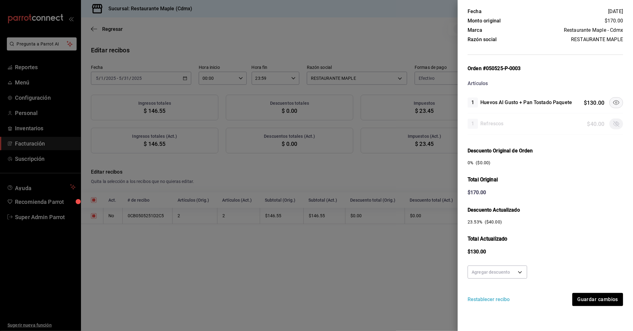
click at [496, 297] on button "Restablecer recibo" at bounding box center [489, 299] width 42 height 7
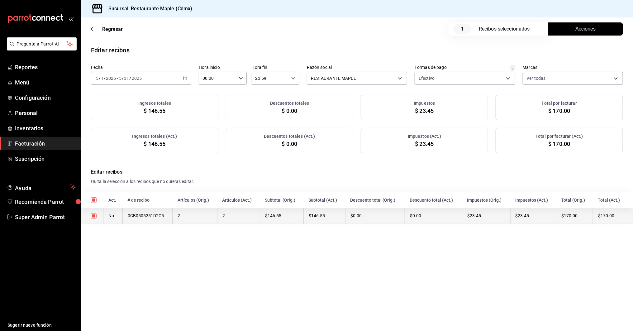
click at [198, 216] on th "2" at bounding box center [195, 216] width 45 height 16
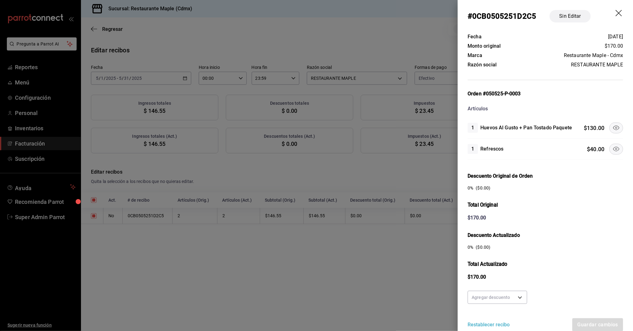
click at [613, 148] on icon at bounding box center [615, 148] width 7 height 7
click at [478, 326] on button "Restablecer recibo" at bounding box center [489, 324] width 42 height 7
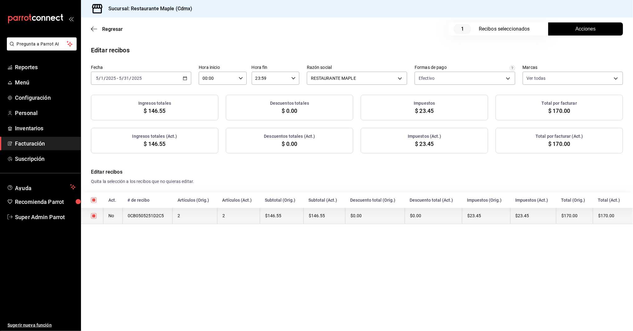
click at [165, 216] on th "0CB0505251D2C5" at bounding box center [147, 216] width 50 height 16
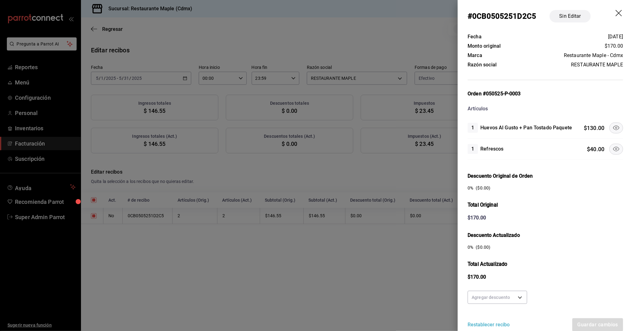
click at [615, 127] on icon at bounding box center [615, 127] width 7 height 7
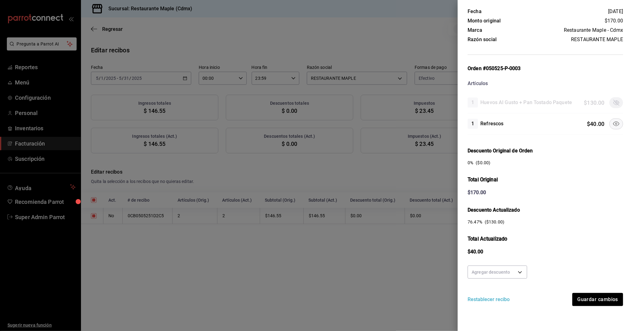
click at [490, 299] on button "Restablecer recibo" at bounding box center [489, 299] width 42 height 7
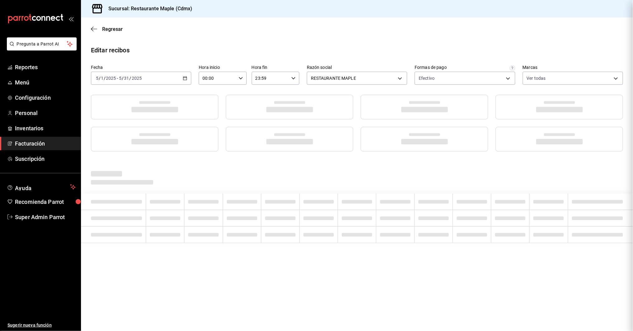
scroll to position [0, 0]
